Goal: Task Accomplishment & Management: Use online tool/utility

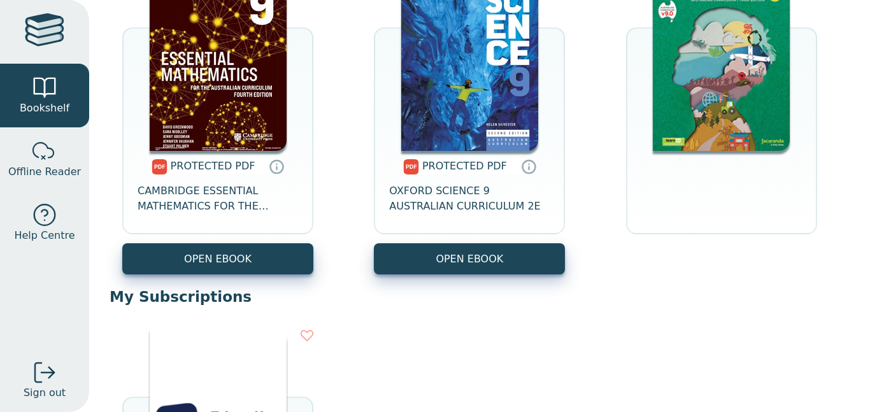
scroll to position [568, 0]
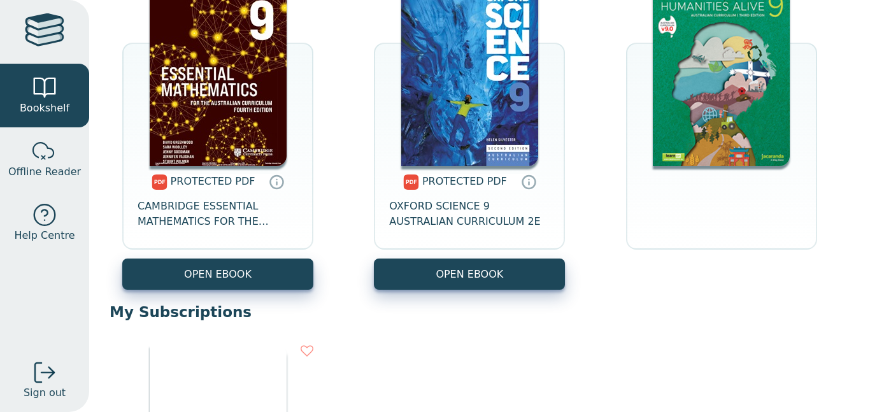
click at [649, 199] on div at bounding box center [721, 228] width 191 height 124
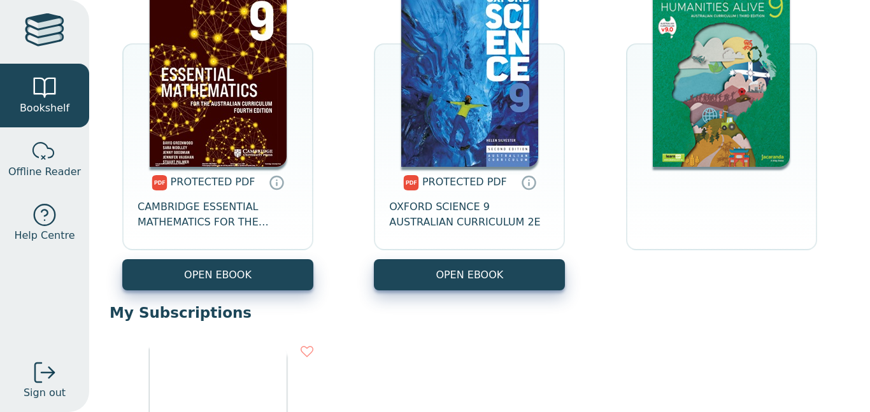
click at [649, 199] on div at bounding box center [721, 229] width 191 height 124
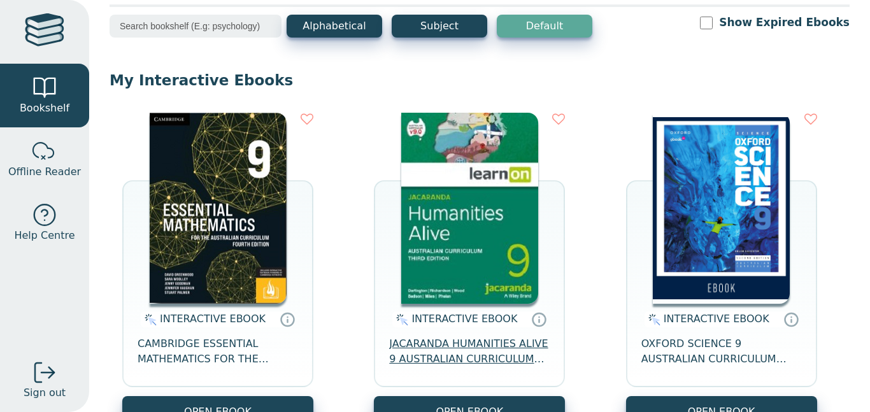
scroll to position [69, 0]
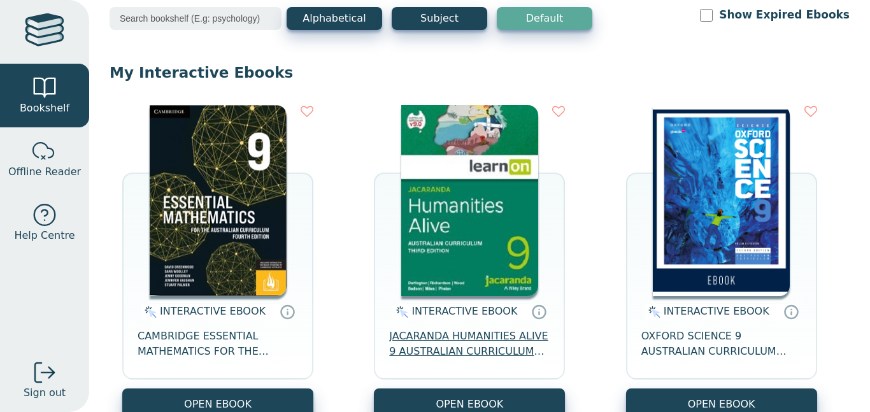
click at [496, 356] on span "JACARANDA HUMANITIES ALIVE 9 AUSTRALIAN CURRICULUM LEARNON 3E" at bounding box center [469, 344] width 160 height 31
